Goal: Check status: Check status

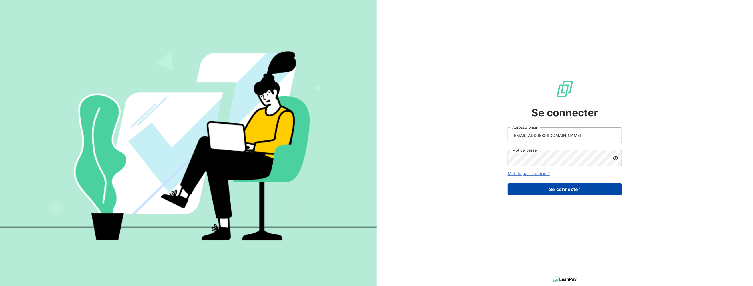
click at [589, 193] on button "Se connecter" at bounding box center [565, 189] width 114 height 12
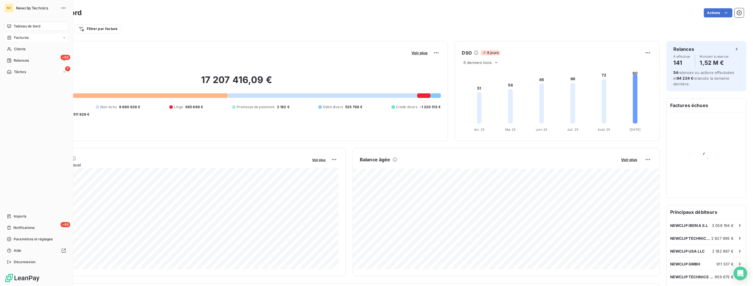
click at [14, 39] on div "Factures" at bounding box center [18, 37] width 22 height 5
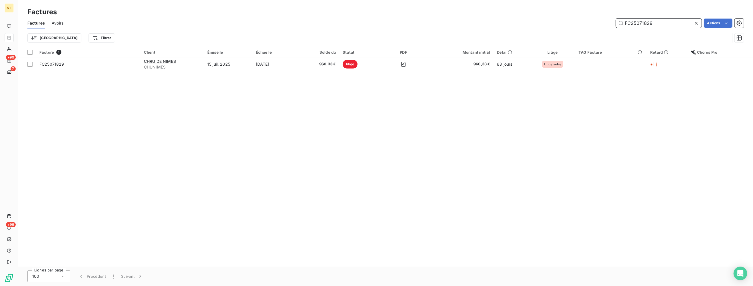
drag, startPoint x: 687, startPoint y: 22, endPoint x: 580, endPoint y: 29, distance: 106.8
click at [616, 28] on input "FC25071829" at bounding box center [659, 23] width 86 height 9
paste input "80110"
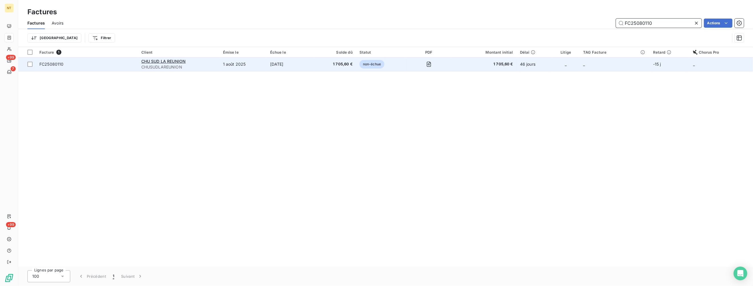
type input "FC25080110"
click at [349, 64] on span "1 705,60 €" at bounding box center [335, 64] width 35 height 6
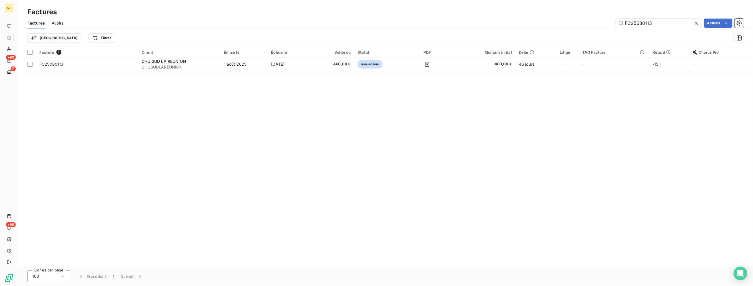
type input "FC25080113"
